Goal: Obtain resource: Download file/media

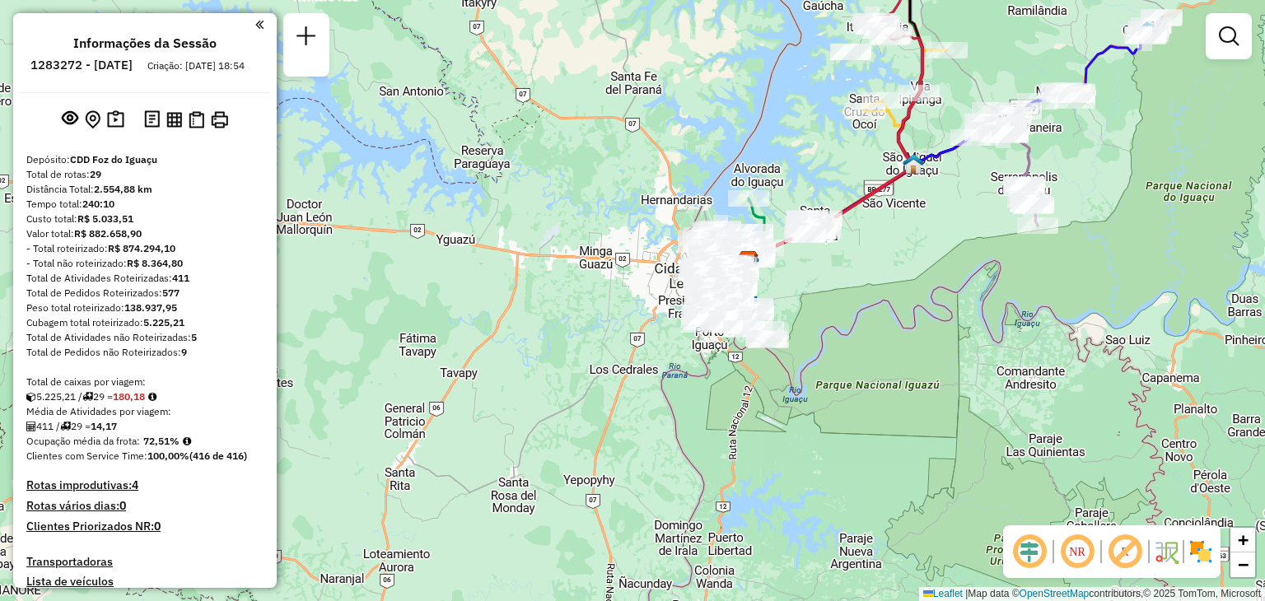
click at [846, 277] on div "Janela de atendimento Grade de atendimento Capacidade Transportadoras Veículos …" at bounding box center [632, 300] width 1265 height 601
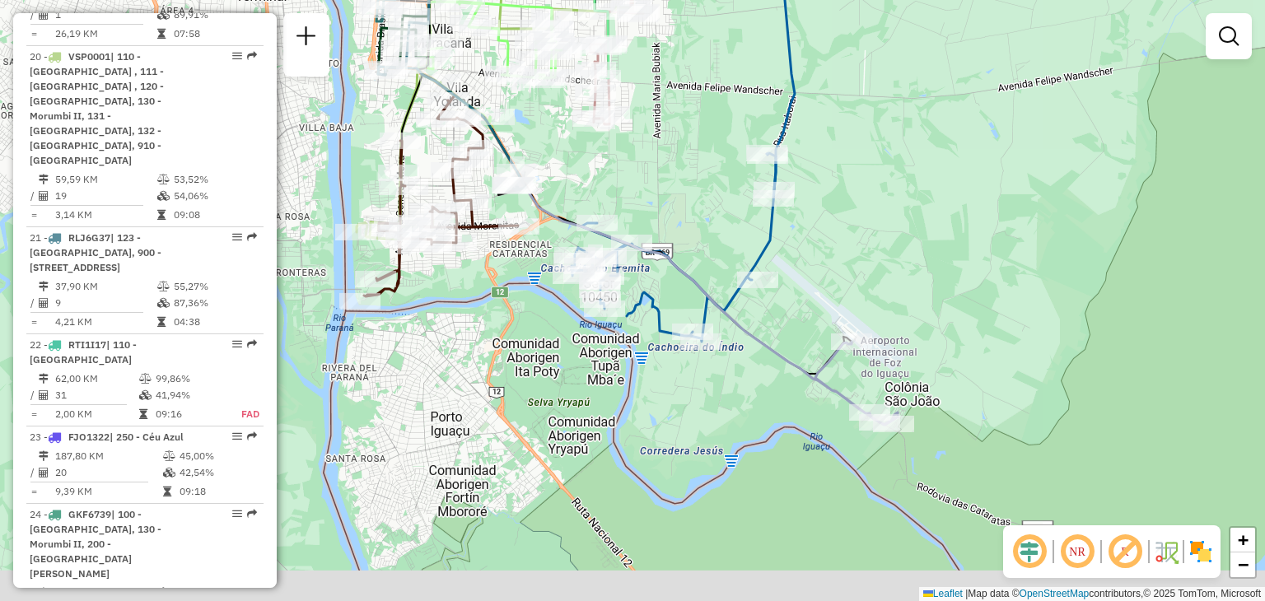
drag, startPoint x: 834, startPoint y: 266, endPoint x: 854, endPoint y: 245, distance: 29.7
click at [854, 245] on div "Janela de atendimento Grade de atendimento Capacidade Transportadoras Veículos …" at bounding box center [632, 300] width 1265 height 601
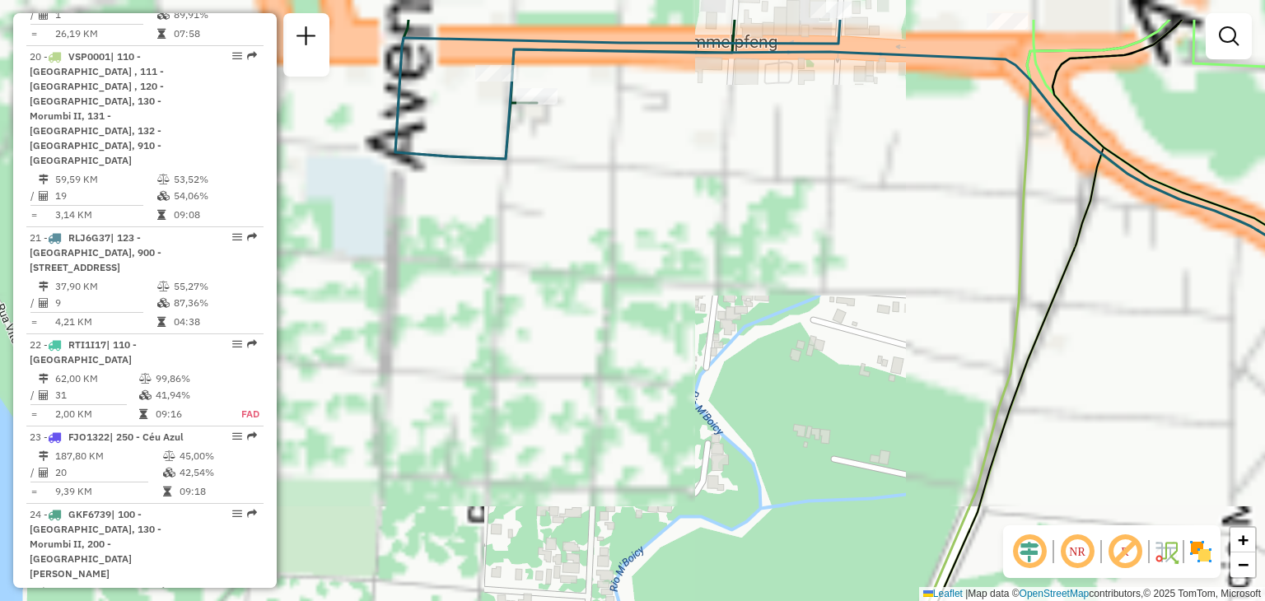
drag, startPoint x: 563, startPoint y: 180, endPoint x: 588, endPoint y: 213, distance: 41.9
click at [588, 213] on div "Janela de atendimento Grade de atendimento Capacidade Transportadoras Veículos …" at bounding box center [632, 300] width 1265 height 601
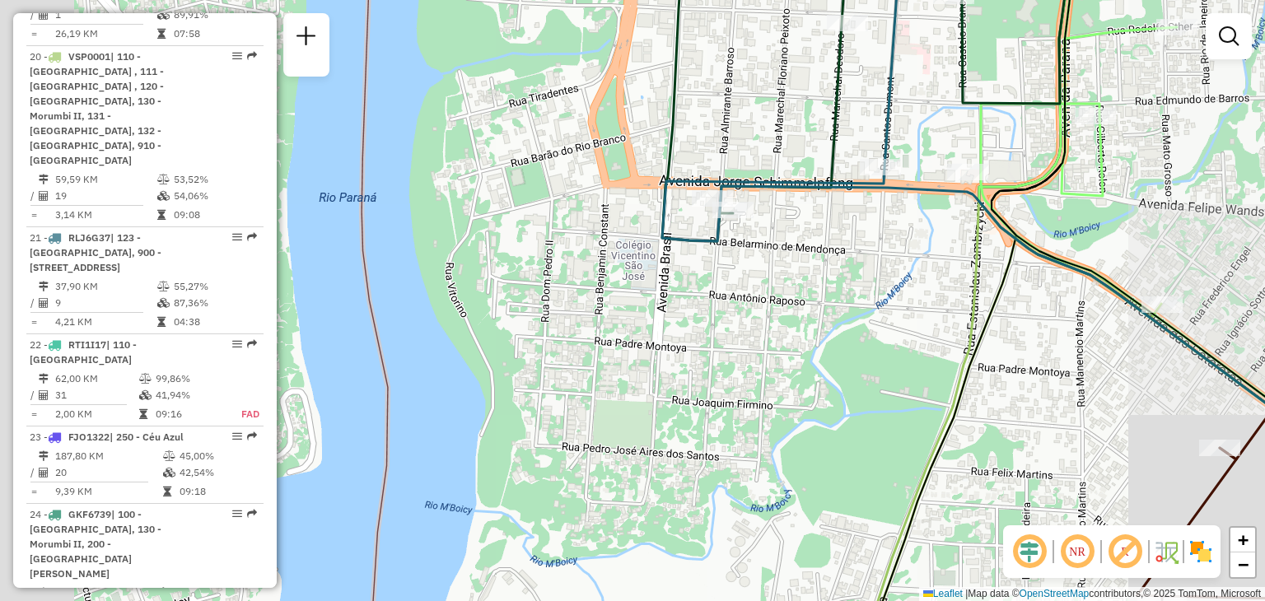
drag, startPoint x: 928, startPoint y: 231, endPoint x: 876, endPoint y: 220, distance: 53.2
click at [876, 220] on div "Janela de atendimento Grade de atendimento Capacidade Transportadoras Veículos …" at bounding box center [632, 300] width 1265 height 601
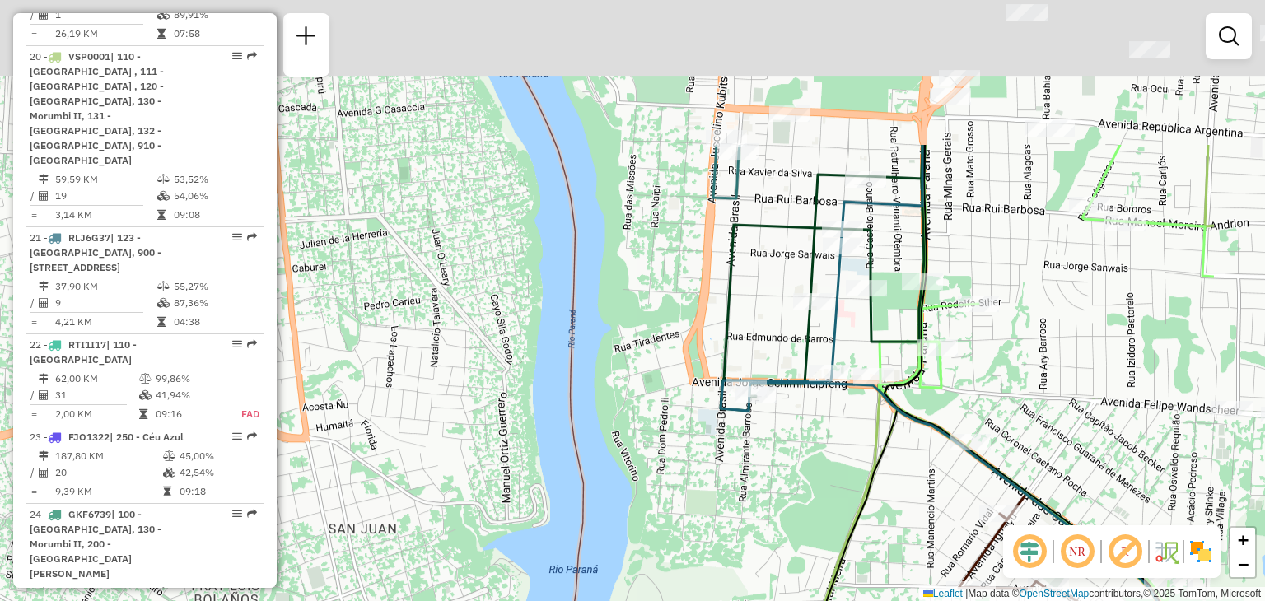
drag, startPoint x: 1056, startPoint y: 144, endPoint x: 850, endPoint y: 373, distance: 308.0
click at [853, 372] on icon at bounding box center [823, 278] width 204 height 266
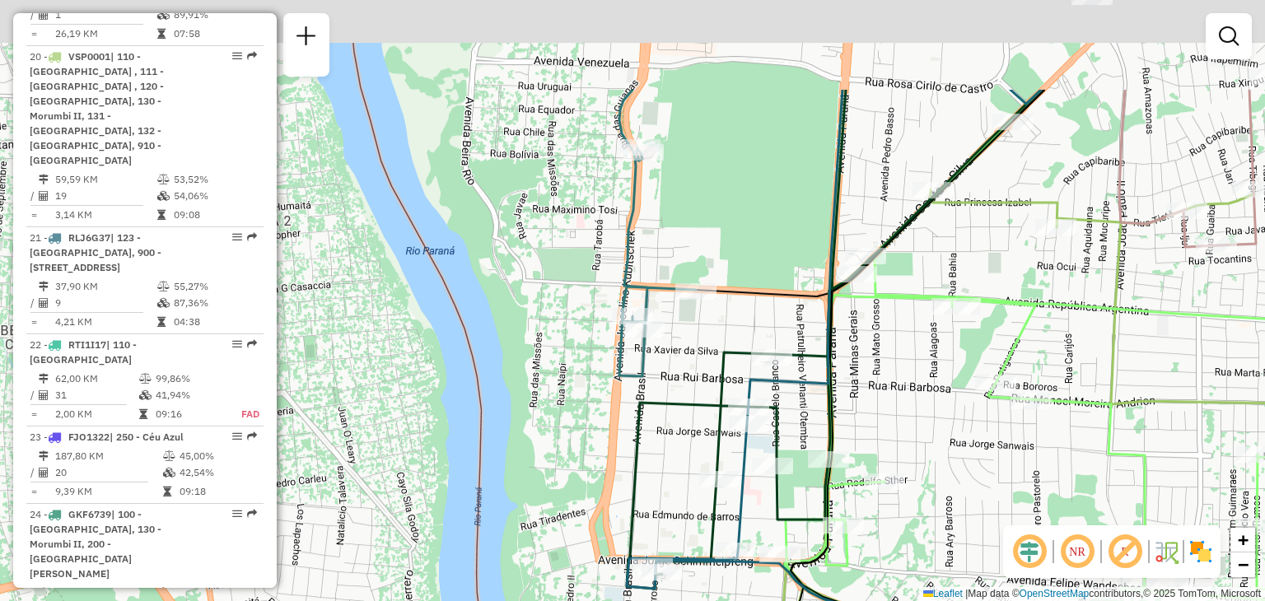
drag, startPoint x: 991, startPoint y: 135, endPoint x: 923, endPoint y: 304, distance: 182.2
click at [923, 304] on div "Janela de atendimento Grade de atendimento Capacidade Transportadoras Veículos …" at bounding box center [632, 300] width 1265 height 601
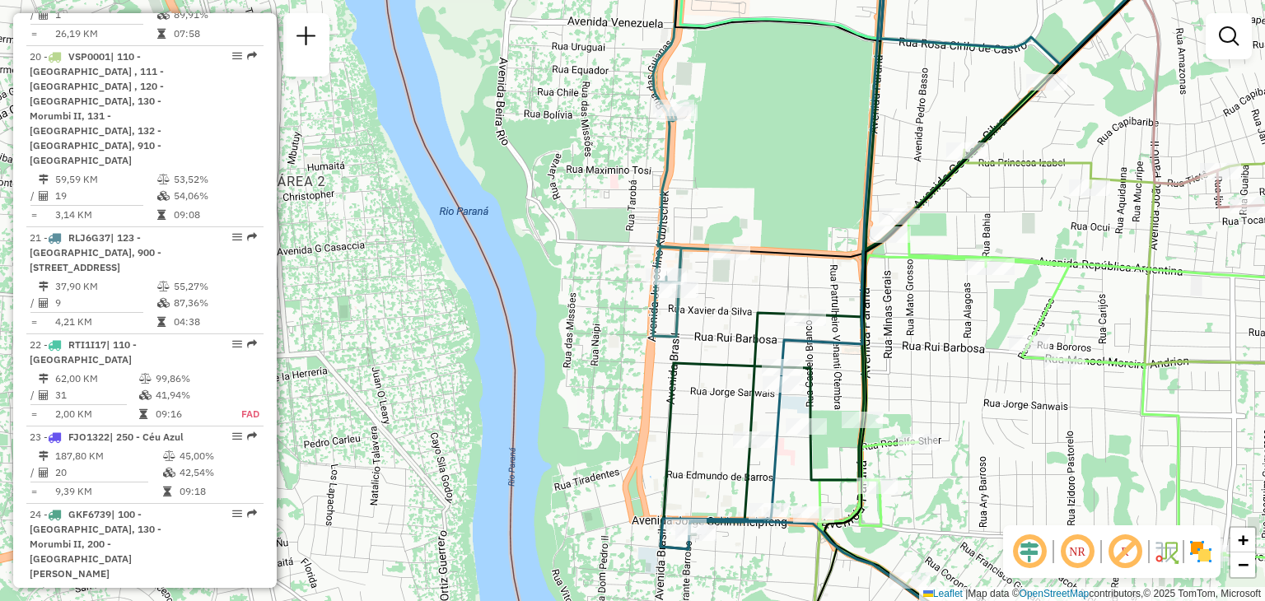
drag, startPoint x: 921, startPoint y: 354, endPoint x: 936, endPoint y: 324, distance: 33.9
click at [936, 324] on div "Janela de atendimento Grade de atendimento Capacidade Transportadoras Veículos …" at bounding box center [632, 300] width 1265 height 601
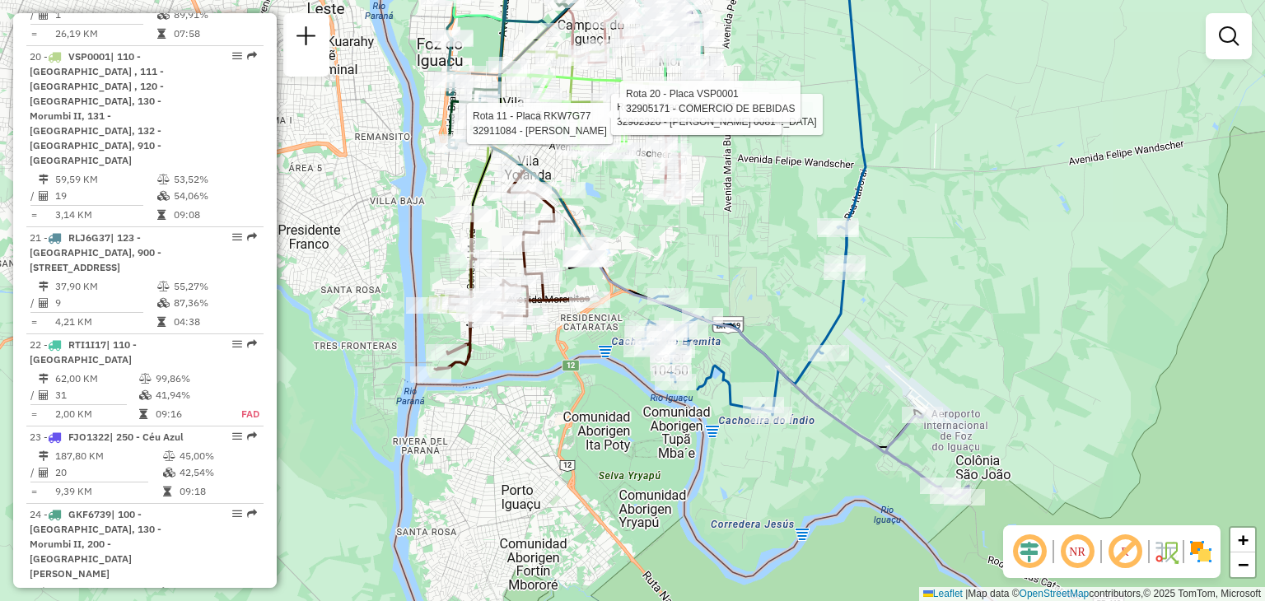
drag, startPoint x: 937, startPoint y: 143, endPoint x: 1006, endPoint y: 264, distance: 140.2
click at [1007, 264] on div "Rota 11 - Placa RKW7G77 32911084 - ROSANGELA BASSO Rota 11 - Placa RKW7G77 3290…" at bounding box center [632, 300] width 1265 height 601
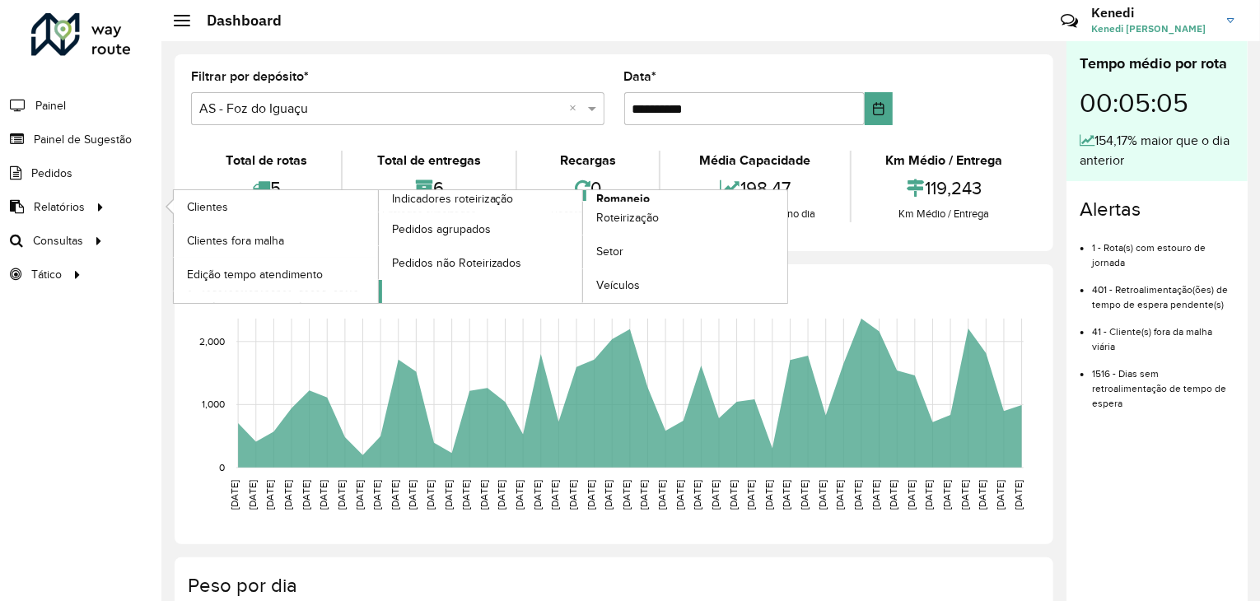
click at [605, 194] on span "Romaneio" at bounding box center [623, 198] width 54 height 17
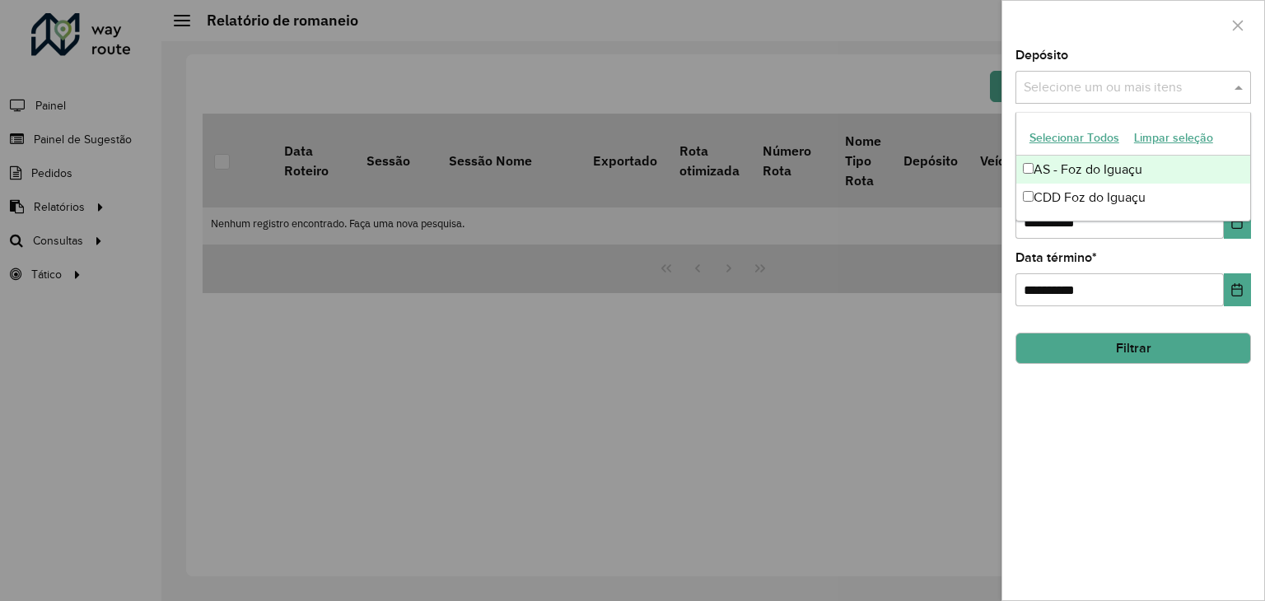
click at [1138, 71] on div "Selecione um ou mais itens" at bounding box center [1134, 87] width 236 height 33
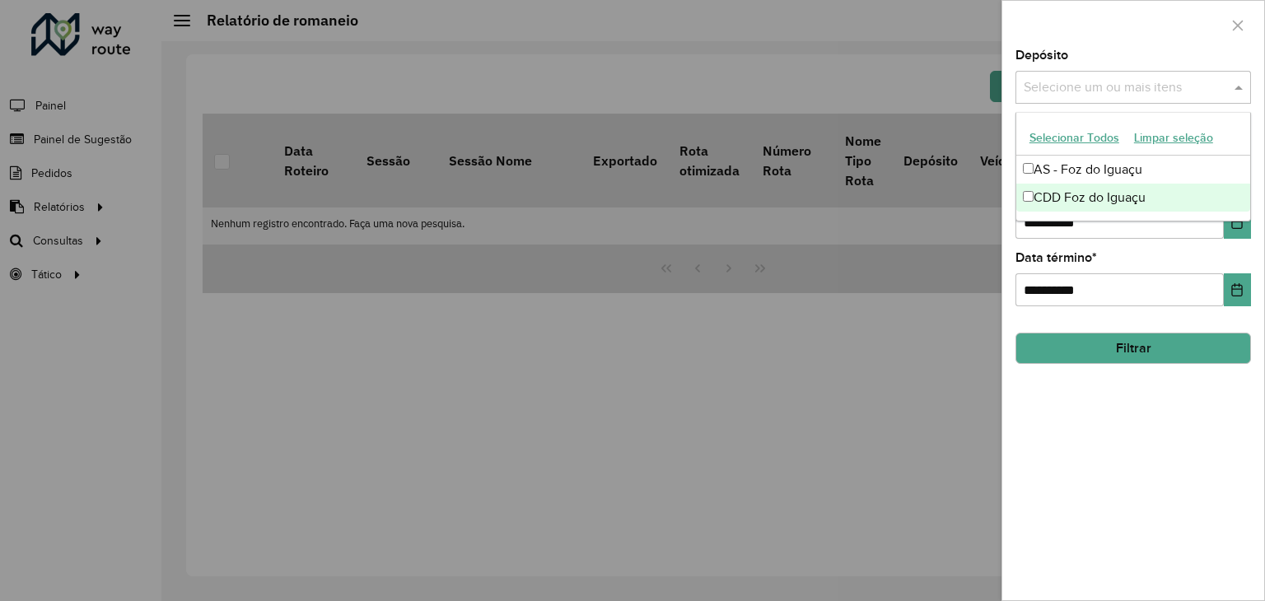
click at [1085, 195] on div "CDD Foz do Iguaçu" at bounding box center [1134, 198] width 234 height 28
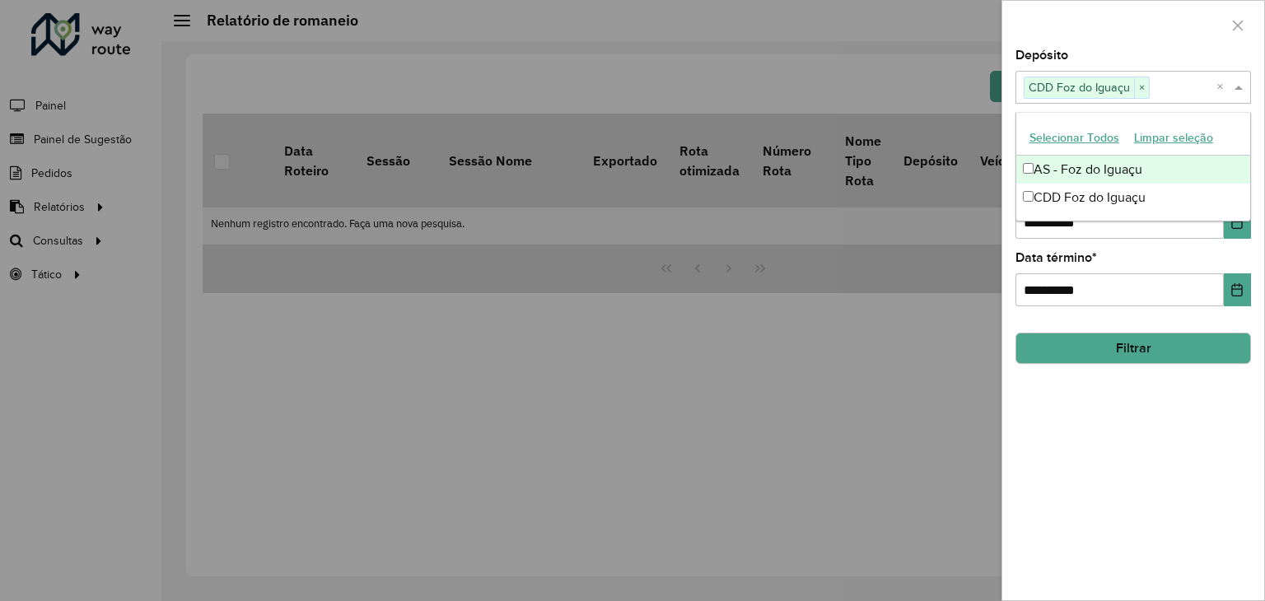
click at [955, 316] on div at bounding box center [632, 300] width 1265 height 601
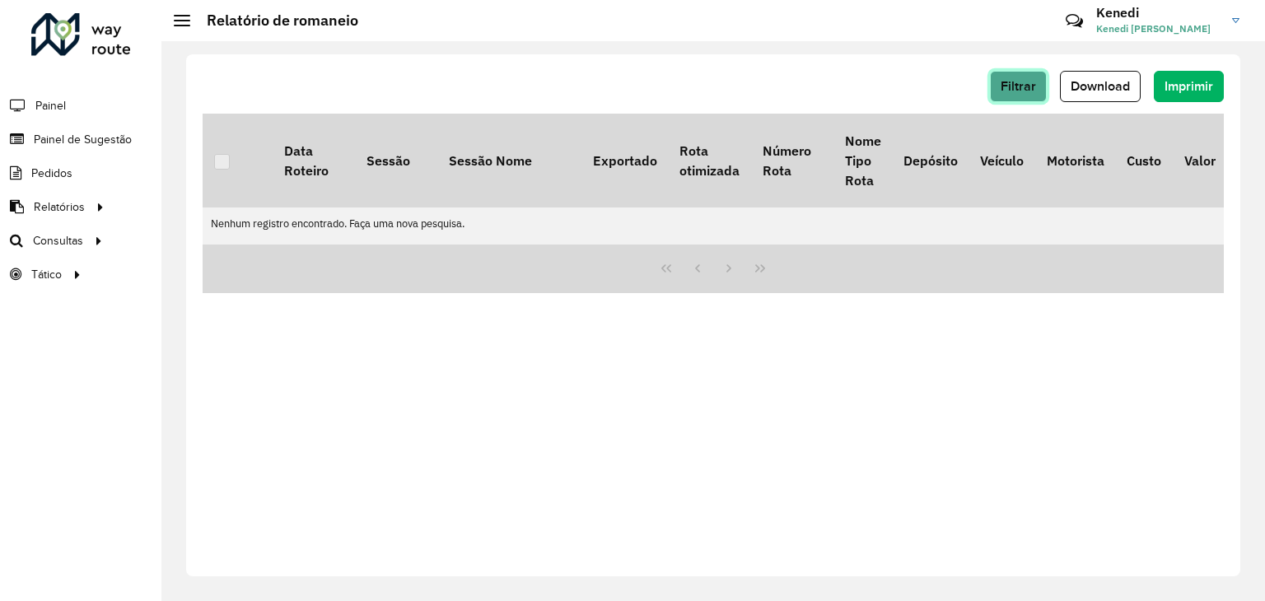
click at [1029, 81] on span "Filtrar" at bounding box center [1018, 86] width 35 height 14
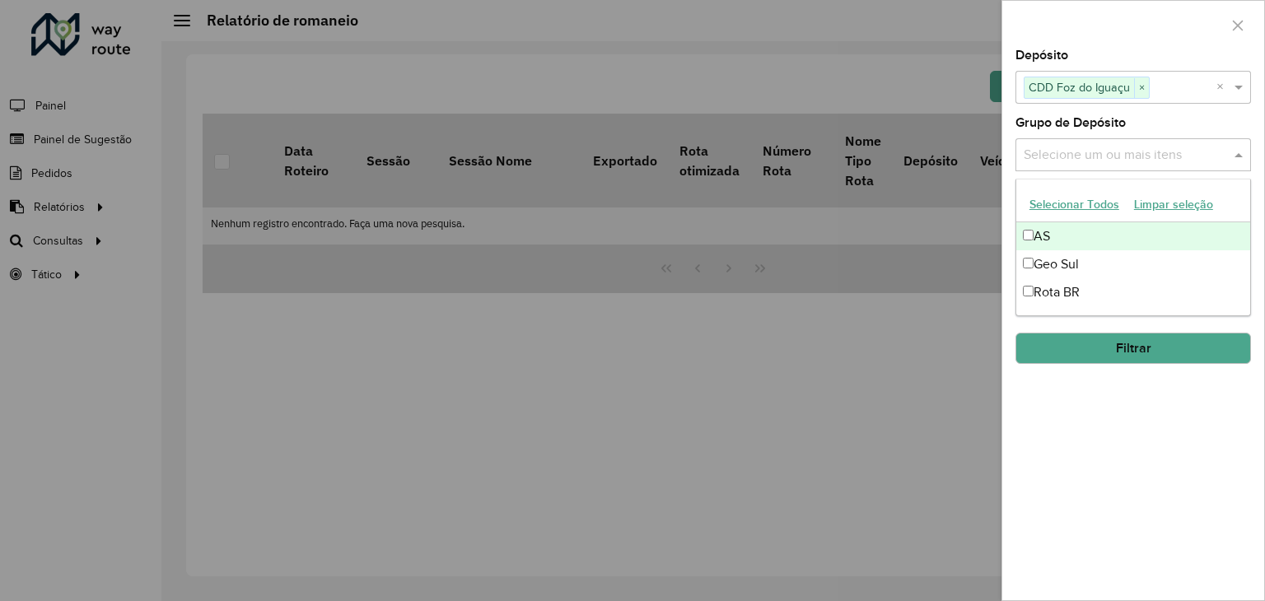
click at [1140, 159] on input "text" at bounding box center [1125, 156] width 211 height 20
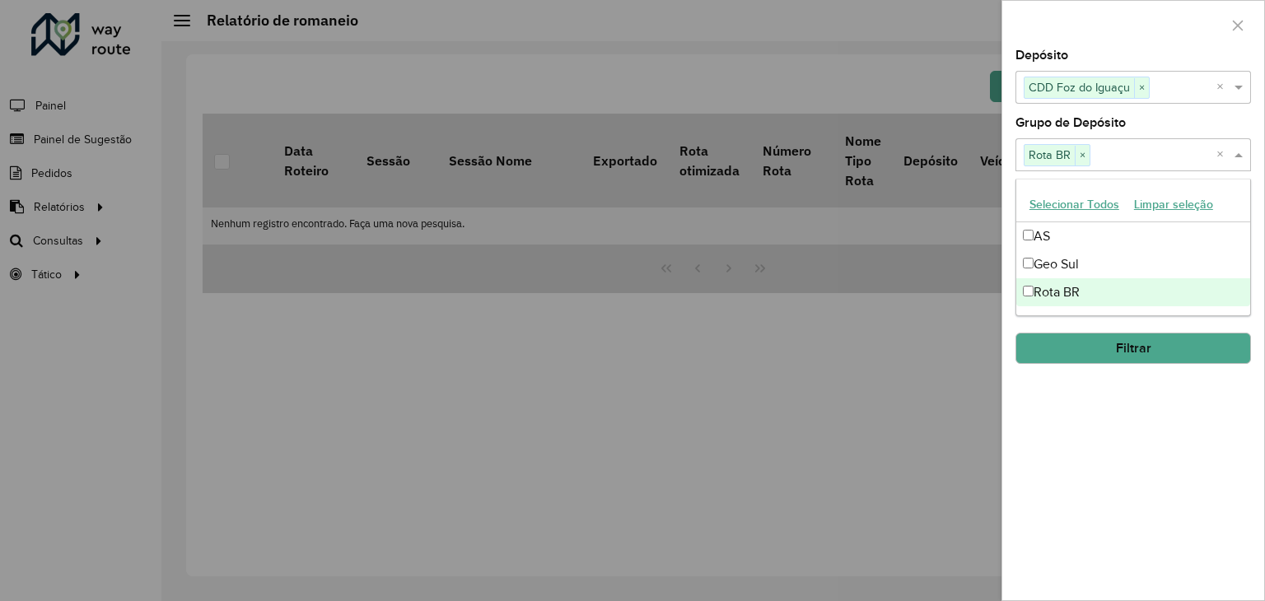
click at [1150, 392] on div "**********" at bounding box center [1134, 324] width 262 height 551
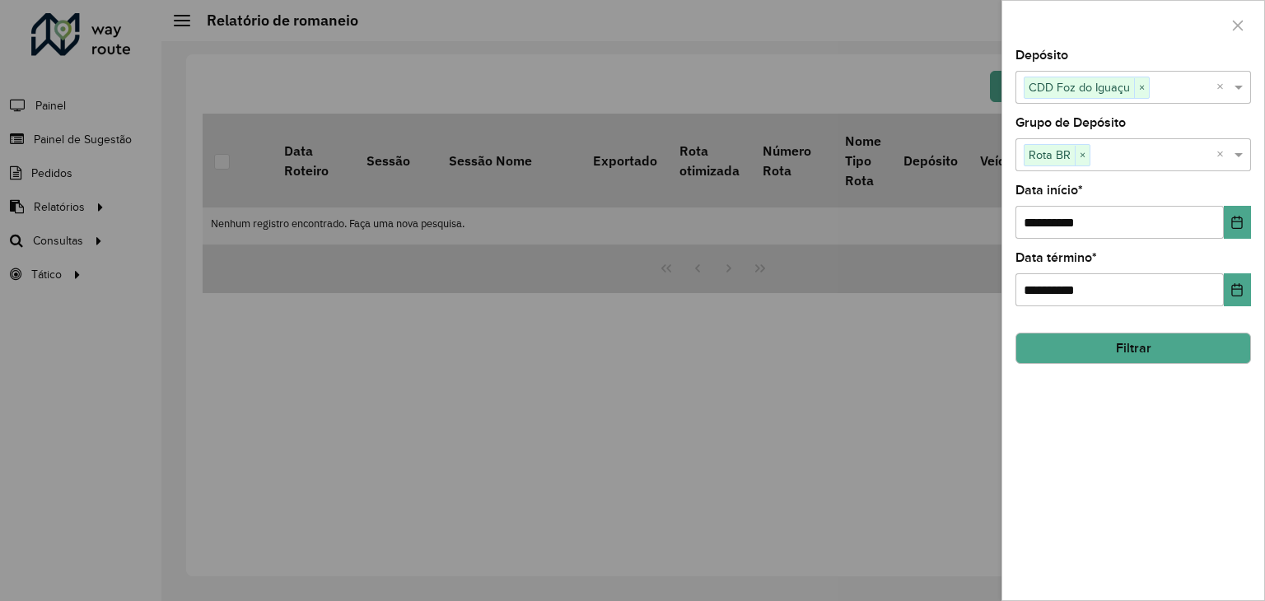
click at [1180, 350] on button "Filtrar" at bounding box center [1134, 348] width 236 height 31
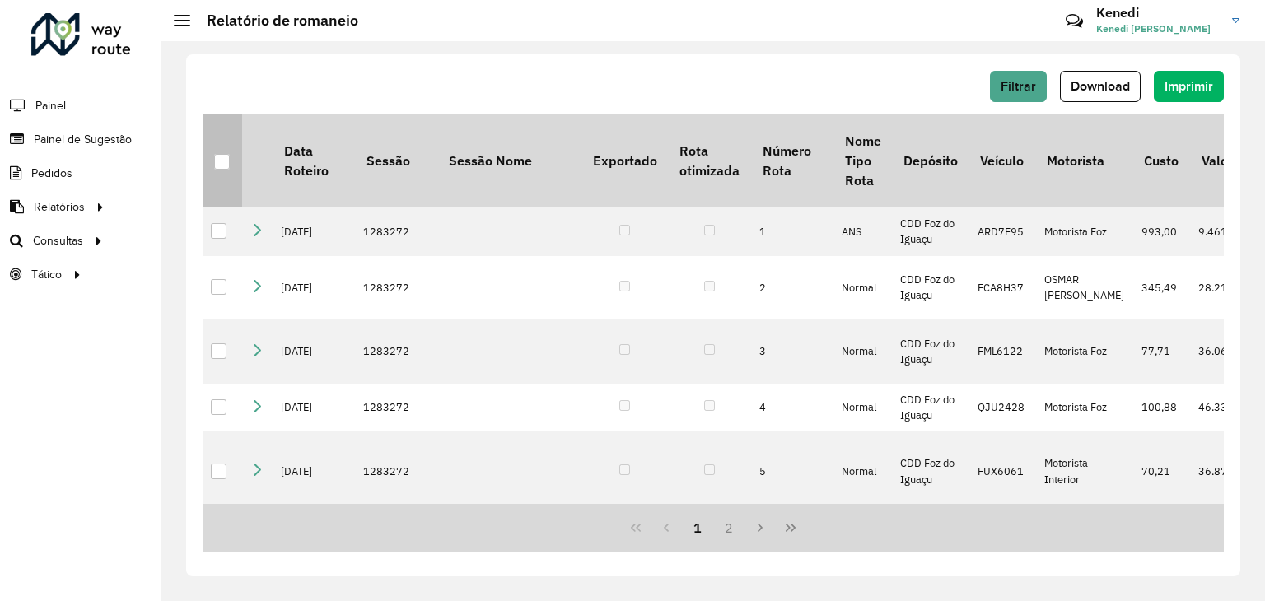
click at [233, 161] on th at bounding box center [223, 161] width 40 height 94
click at [221, 167] on div at bounding box center [222, 162] width 16 height 16
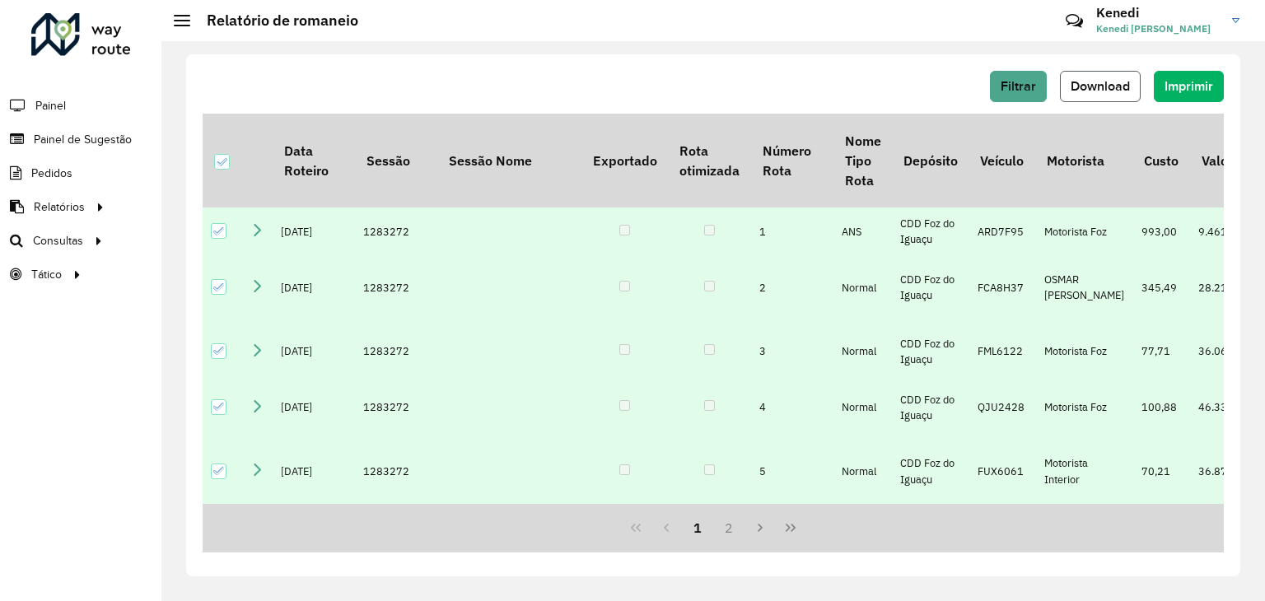
click at [1095, 77] on button "Download" at bounding box center [1100, 86] width 81 height 31
